Goal: Information Seeking & Learning: Learn about a topic

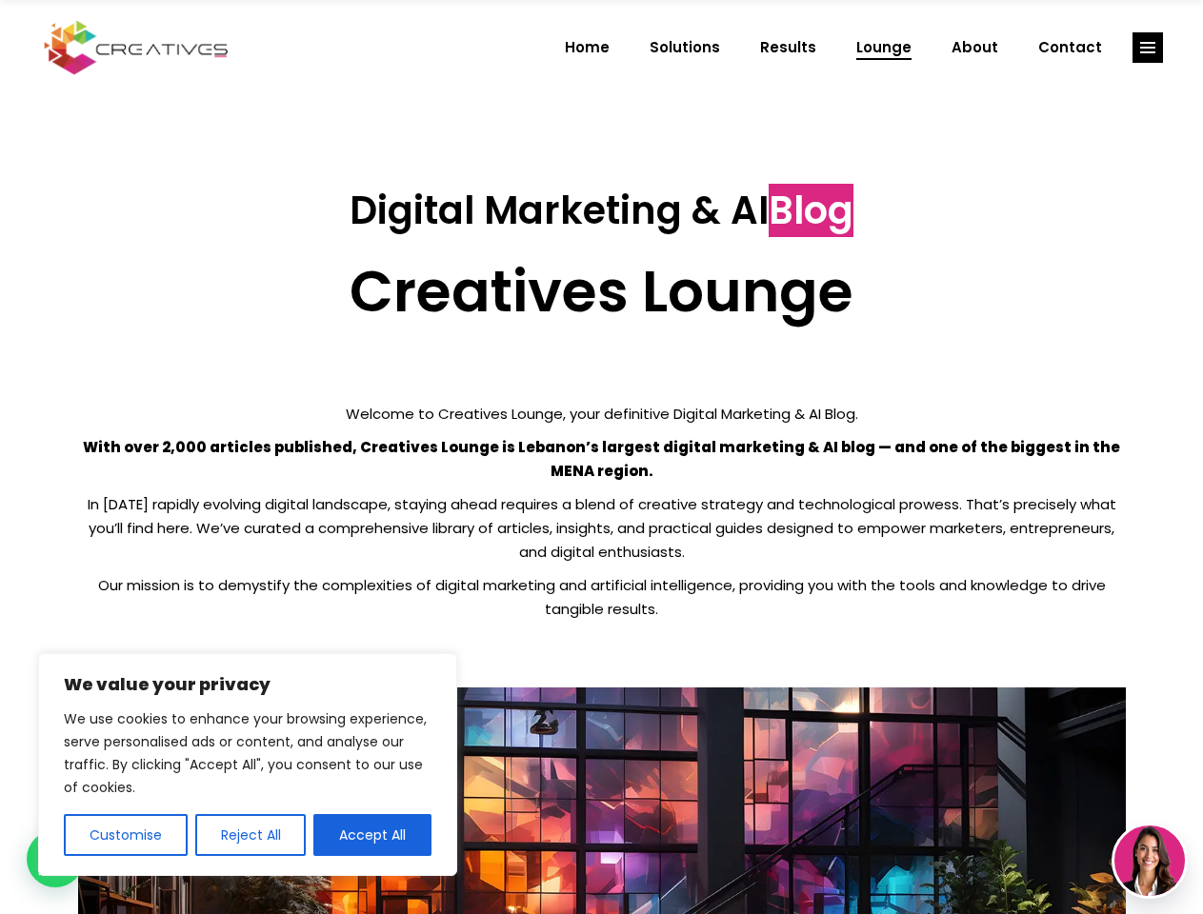
click at [601, 457] on p "With over 2,000 articles published, Creatives Lounge is Lebanon’s largest digit…" at bounding box center [602, 459] width 1048 height 48
click at [125, 835] on button "Customise" at bounding box center [126, 835] width 124 height 42
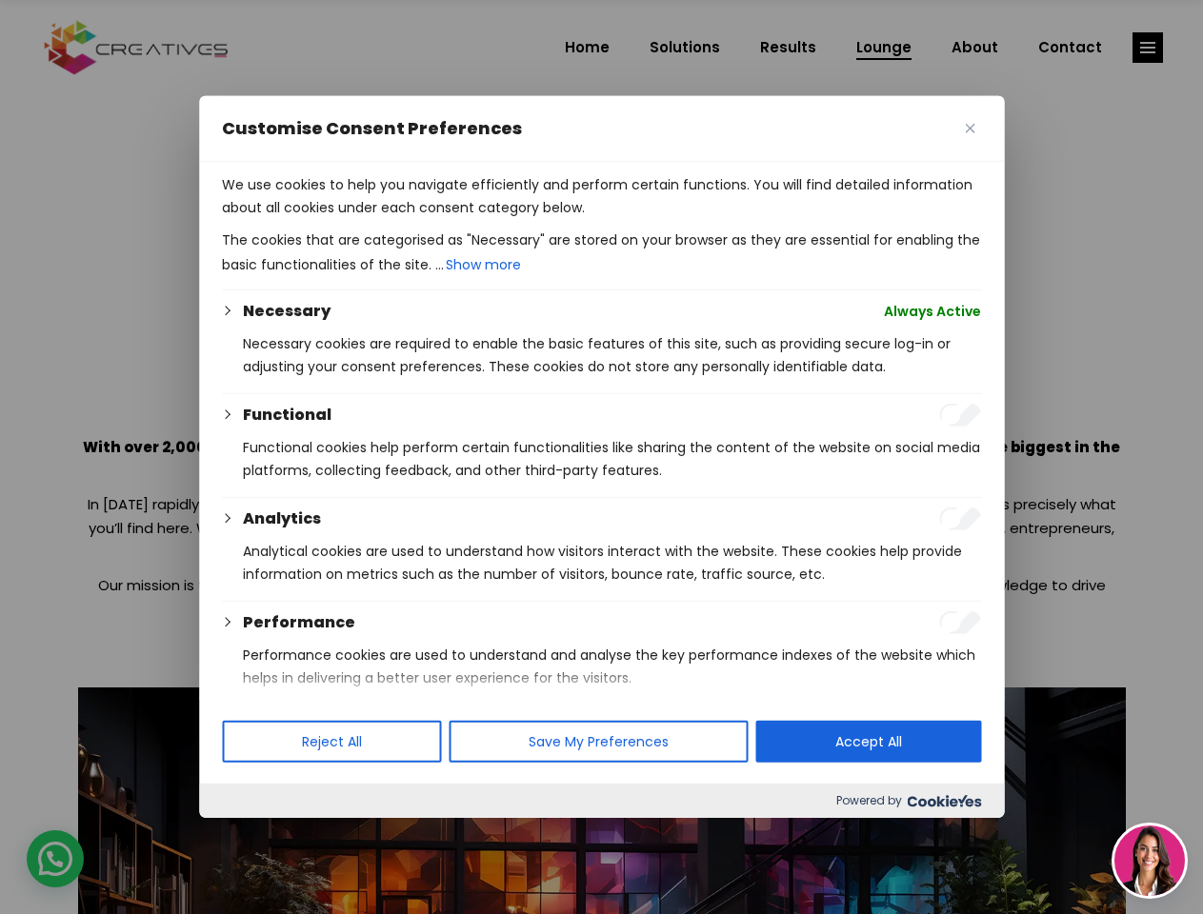
click at [250, 835] on div at bounding box center [601, 457] width 1203 height 914
click at [372, 219] on p "We use cookies to help you navigate efficiently and perform certain functions. …" at bounding box center [601, 196] width 759 height 46
click at [1148, 48] on div at bounding box center [601, 457] width 1203 height 914
click at [1150, 861] on img at bounding box center [1149, 861] width 70 height 70
